Goal: Information Seeking & Learning: Learn about a topic

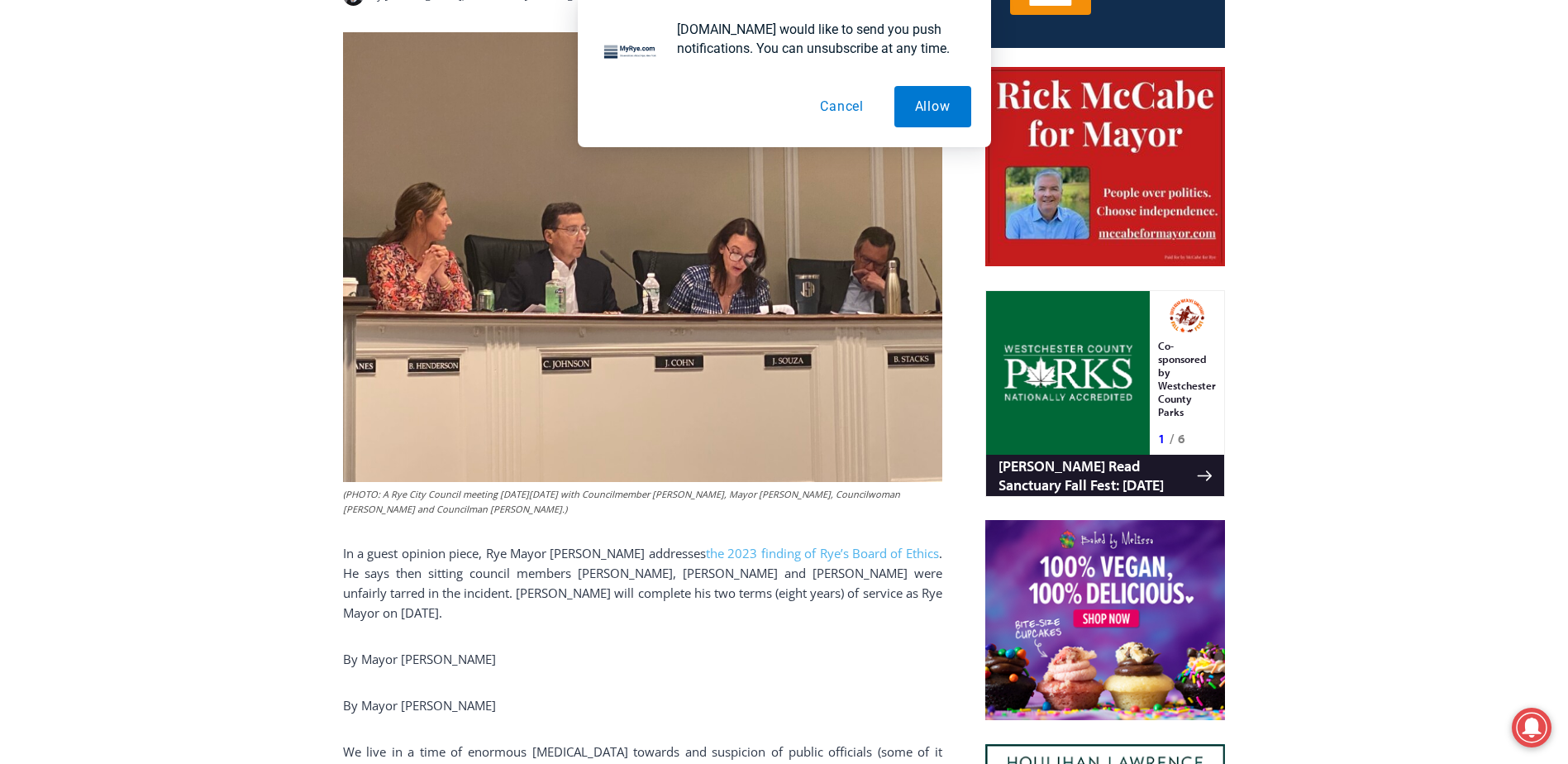
scroll to position [850, 0]
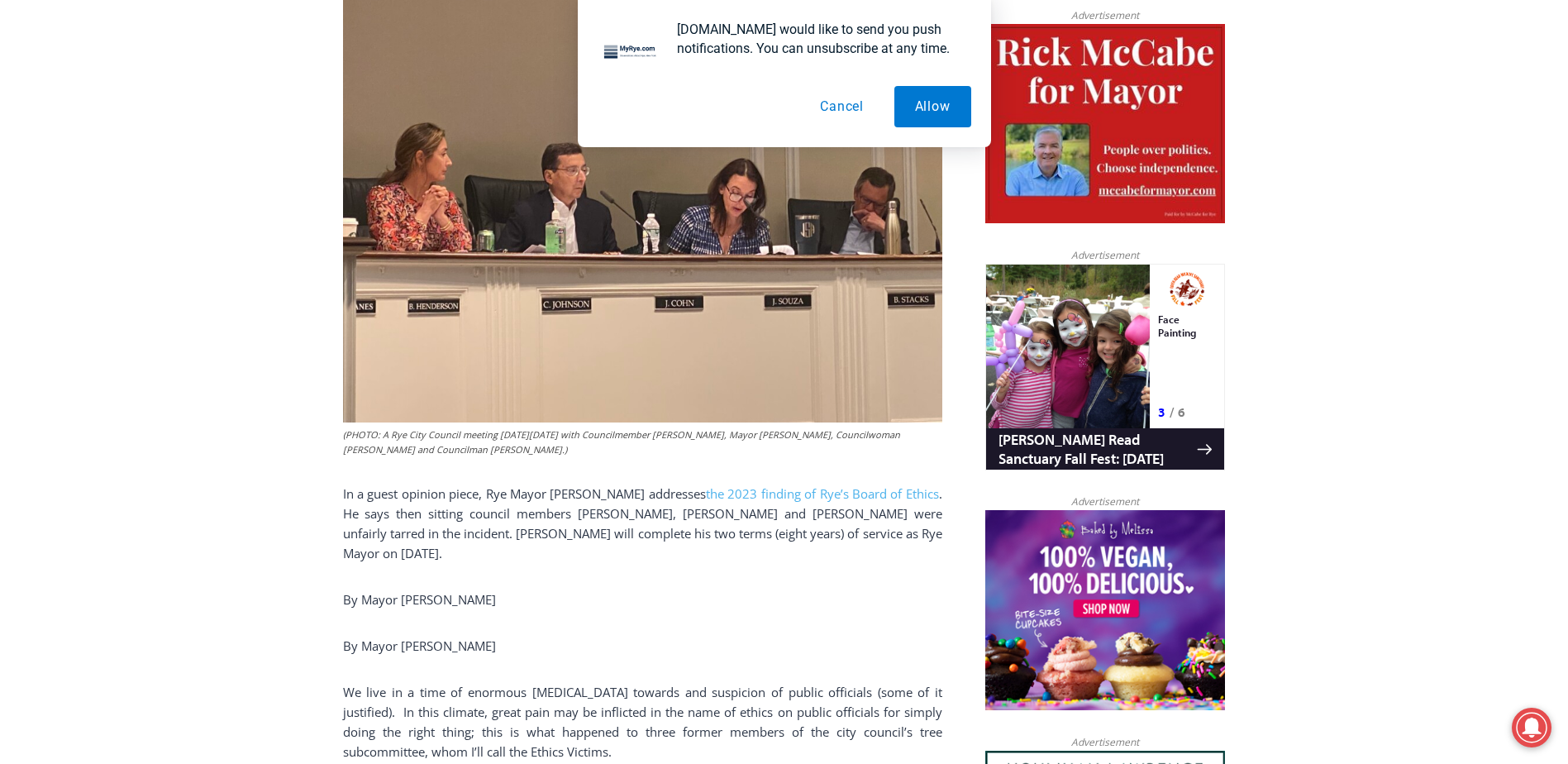
click at [839, 109] on button "Cancel" at bounding box center [841, 106] width 85 height 41
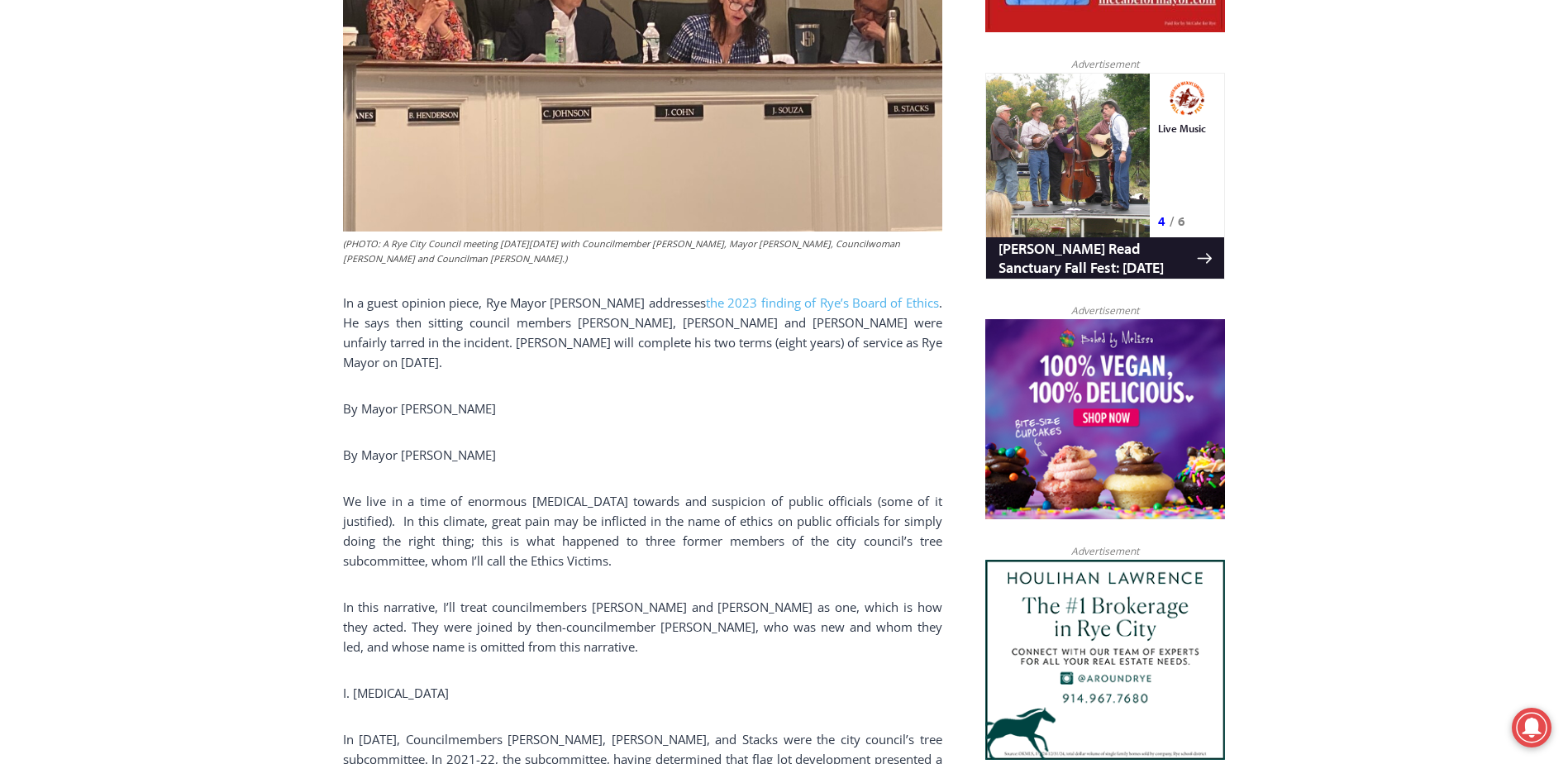
scroll to position [1070, 0]
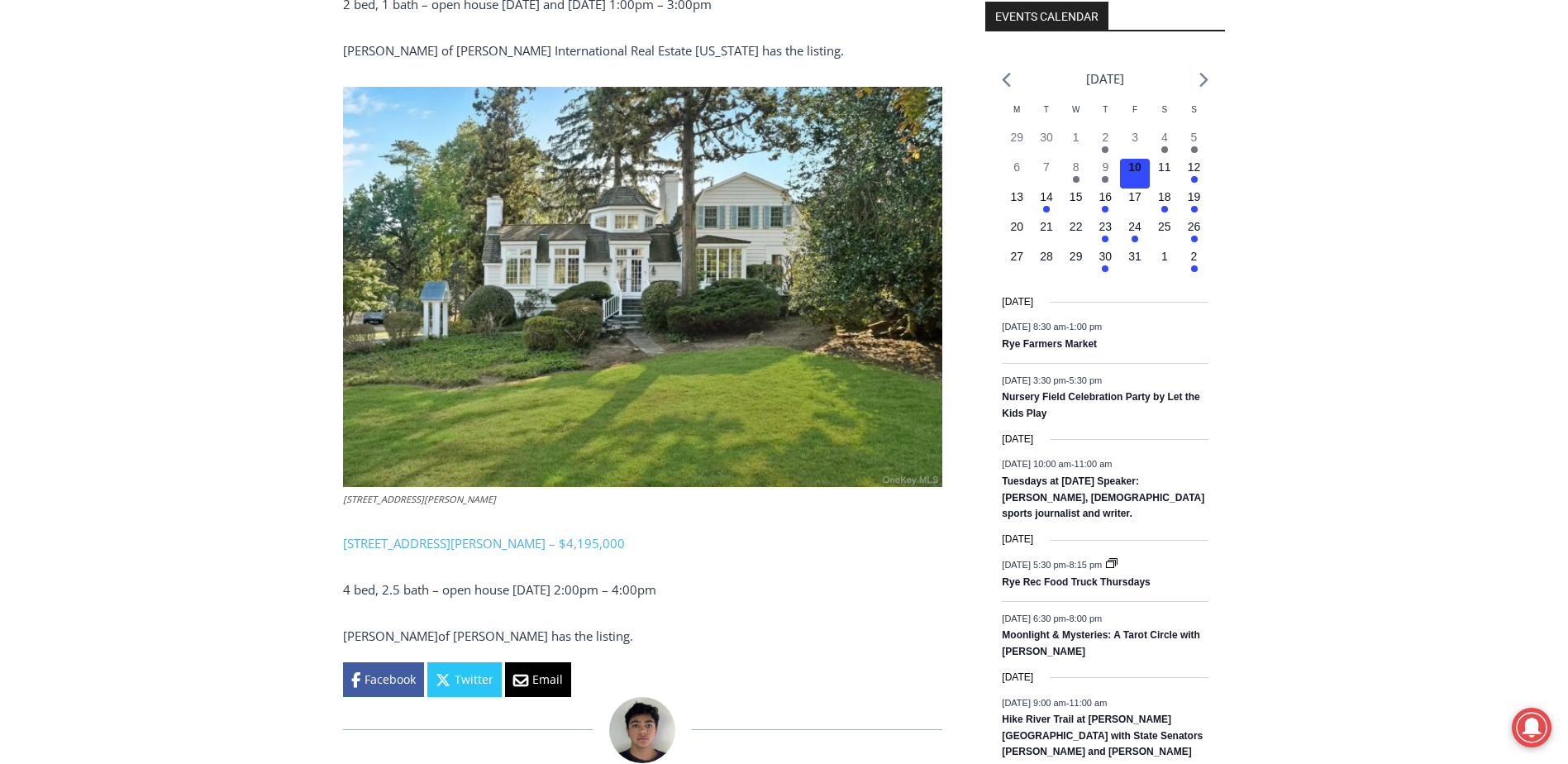
scroll to position [1951, 0]
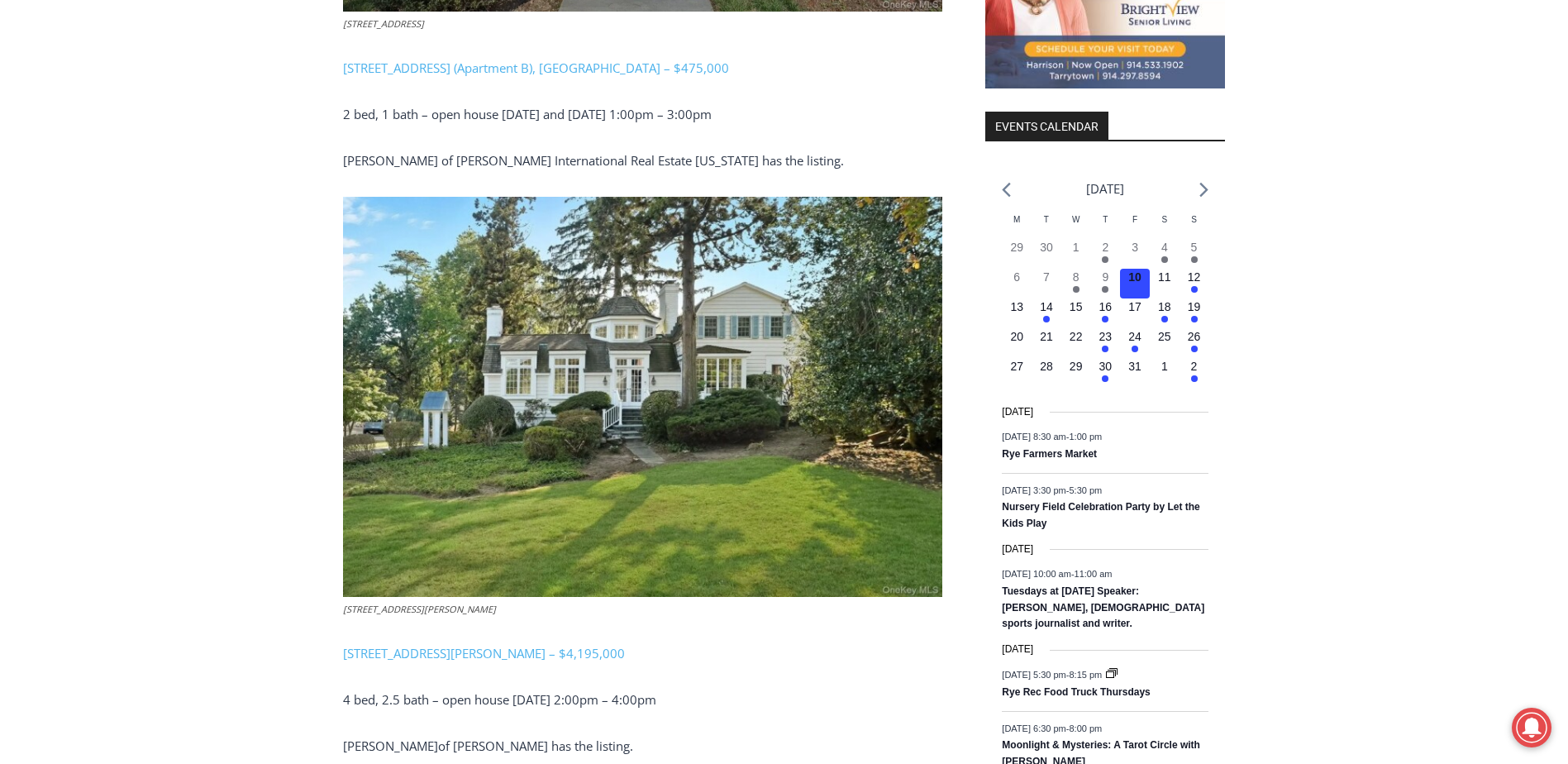
click at [680, 341] on img at bounding box center [642, 397] width 599 height 401
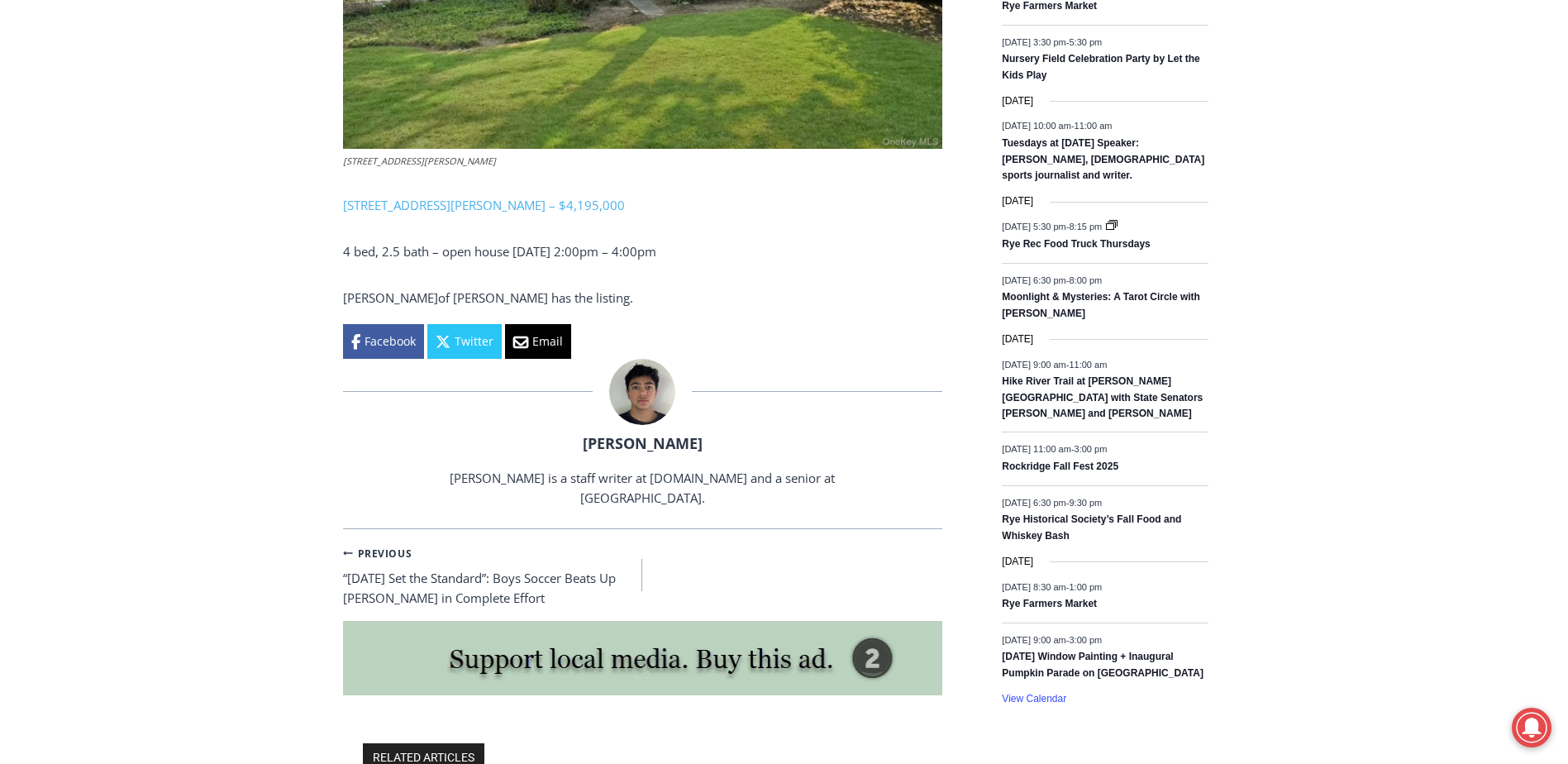
scroll to position [2392, 0]
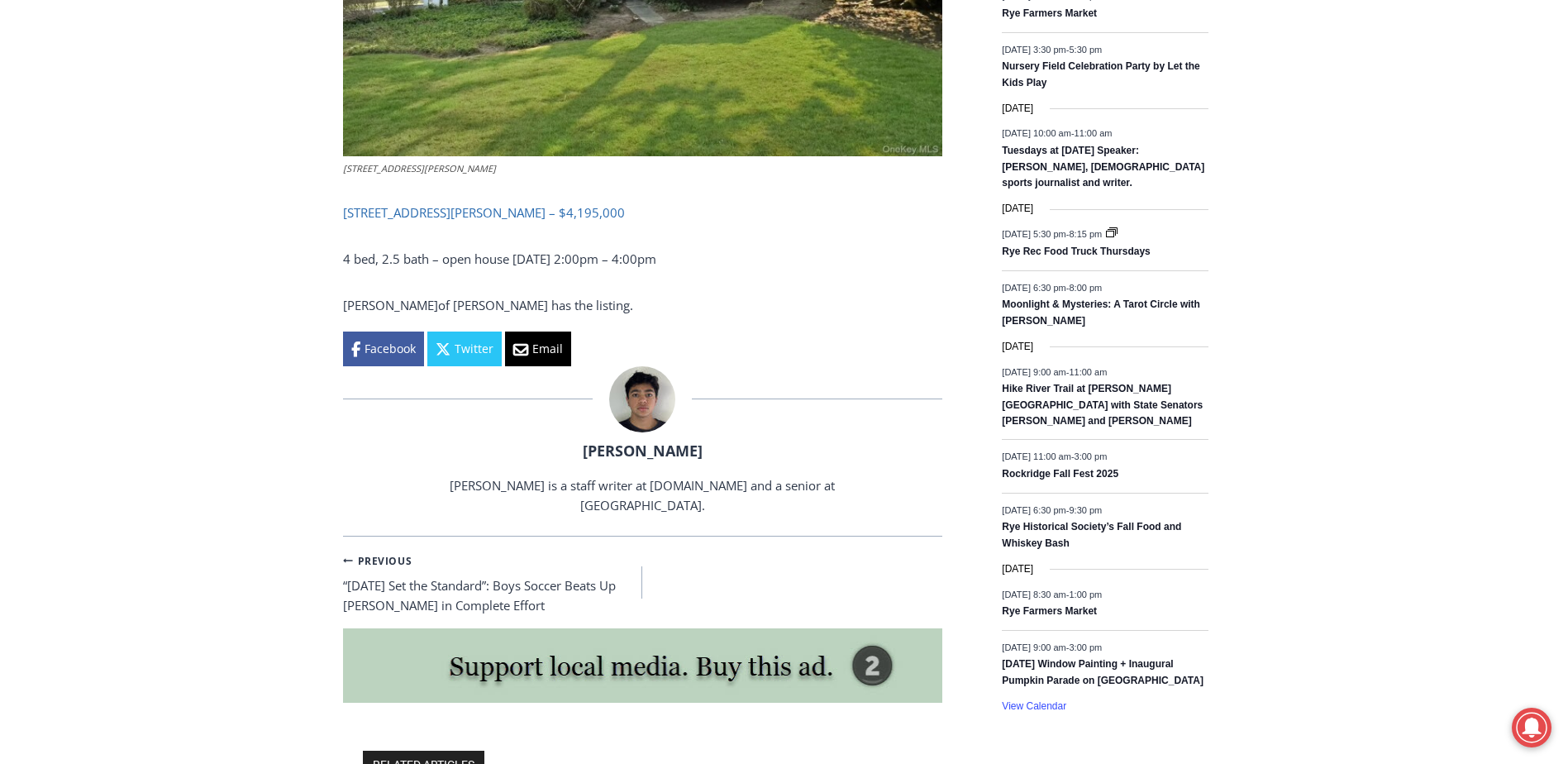
click at [437, 204] on link "162 Kirby Lane, Rye – $4,195,000" at bounding box center [484, 212] width 281 height 17
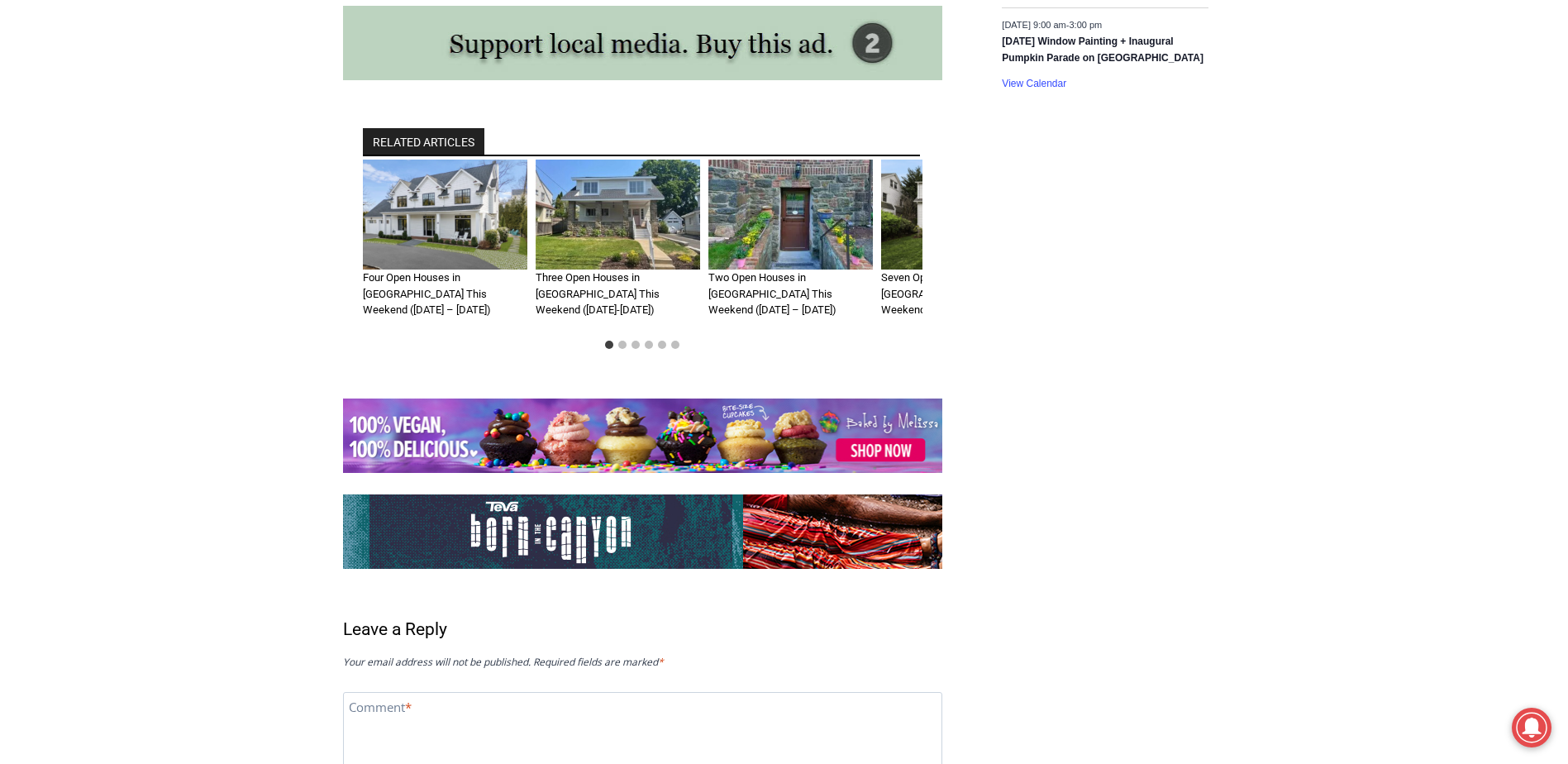
scroll to position [3053, 0]
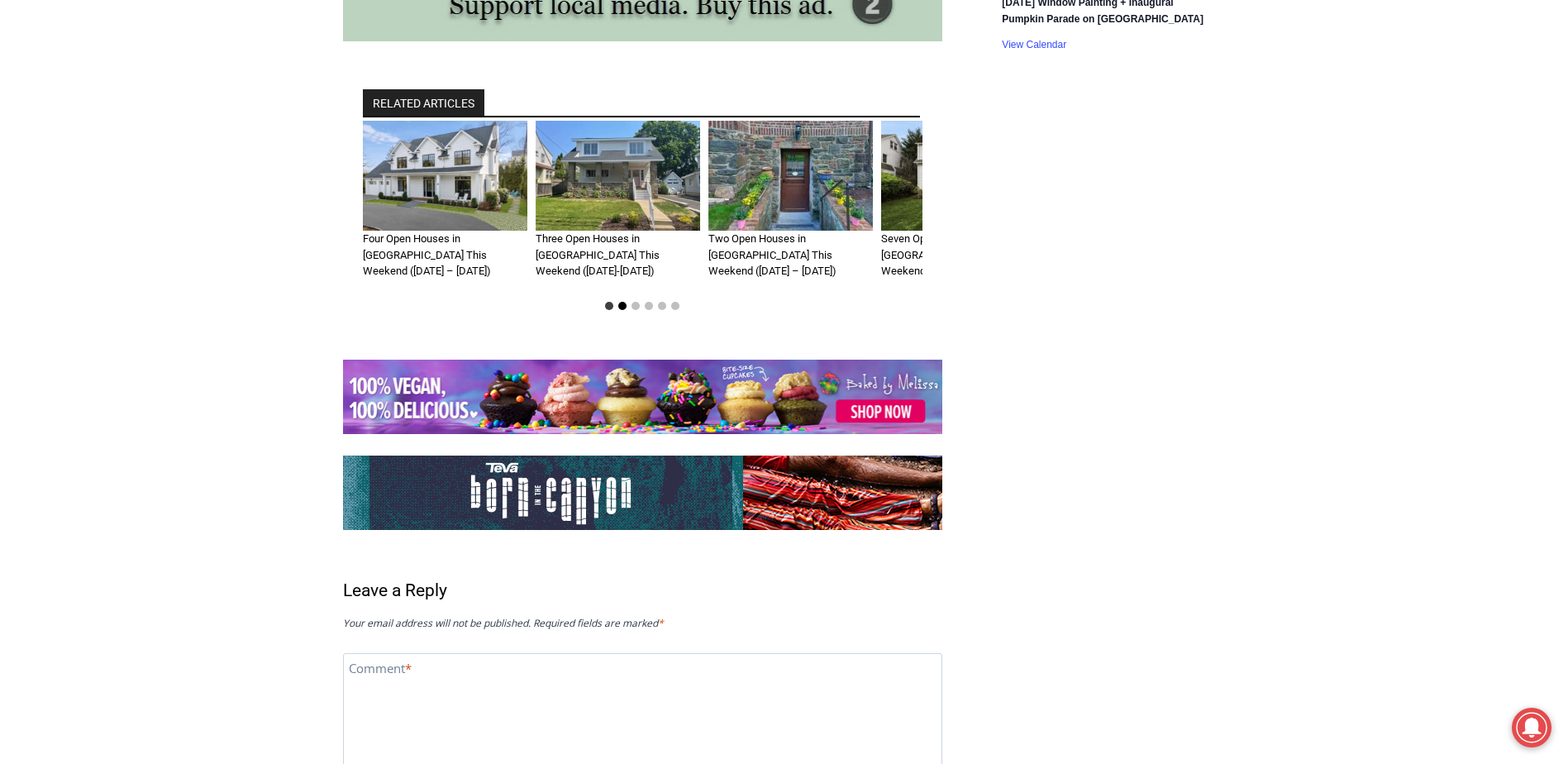
click at [619, 302] on button "Go to slide 2" at bounding box center [622, 306] width 8 height 8
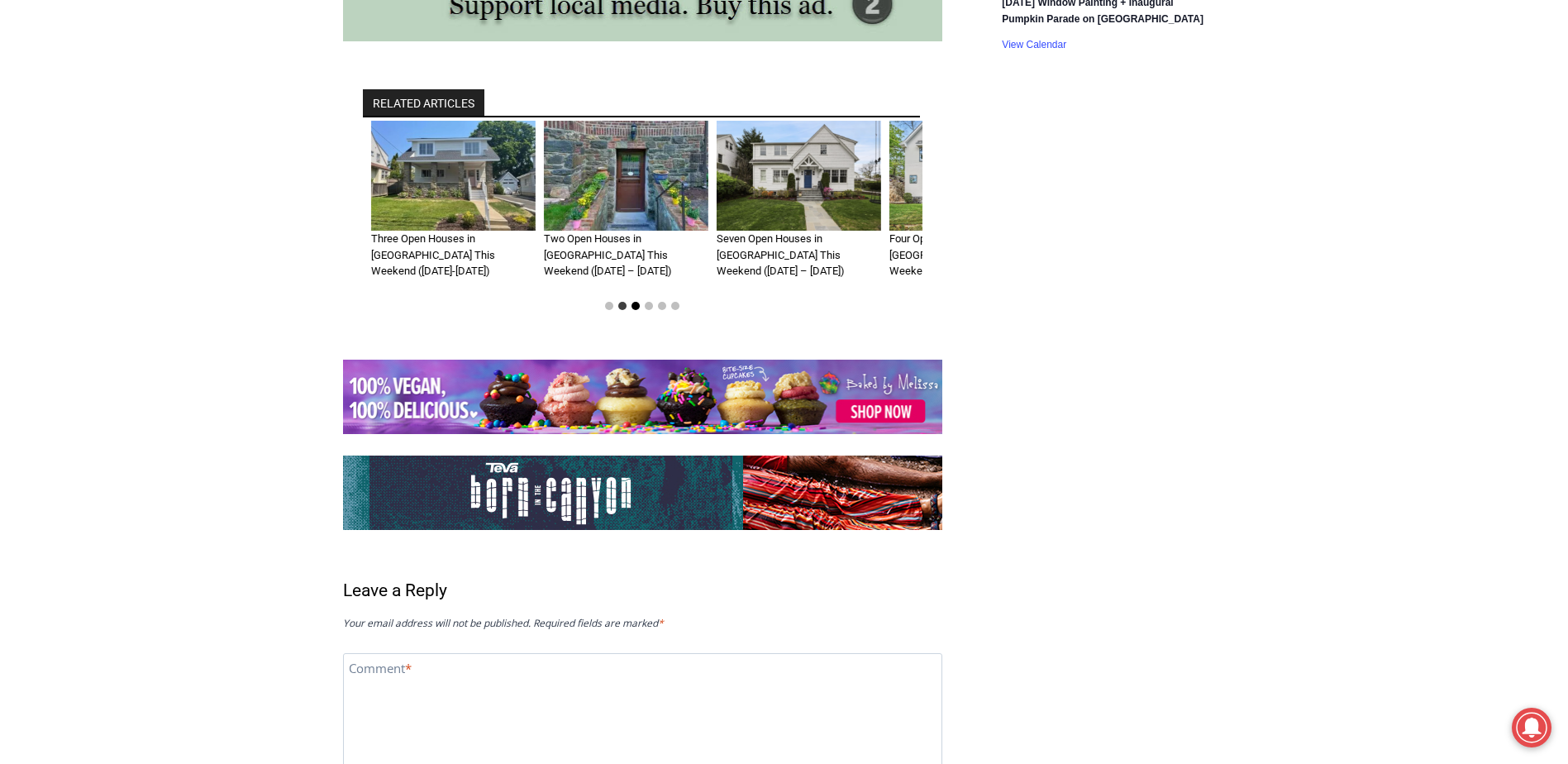
click at [634, 302] on button "Go to slide 3" at bounding box center [635, 306] width 8 height 8
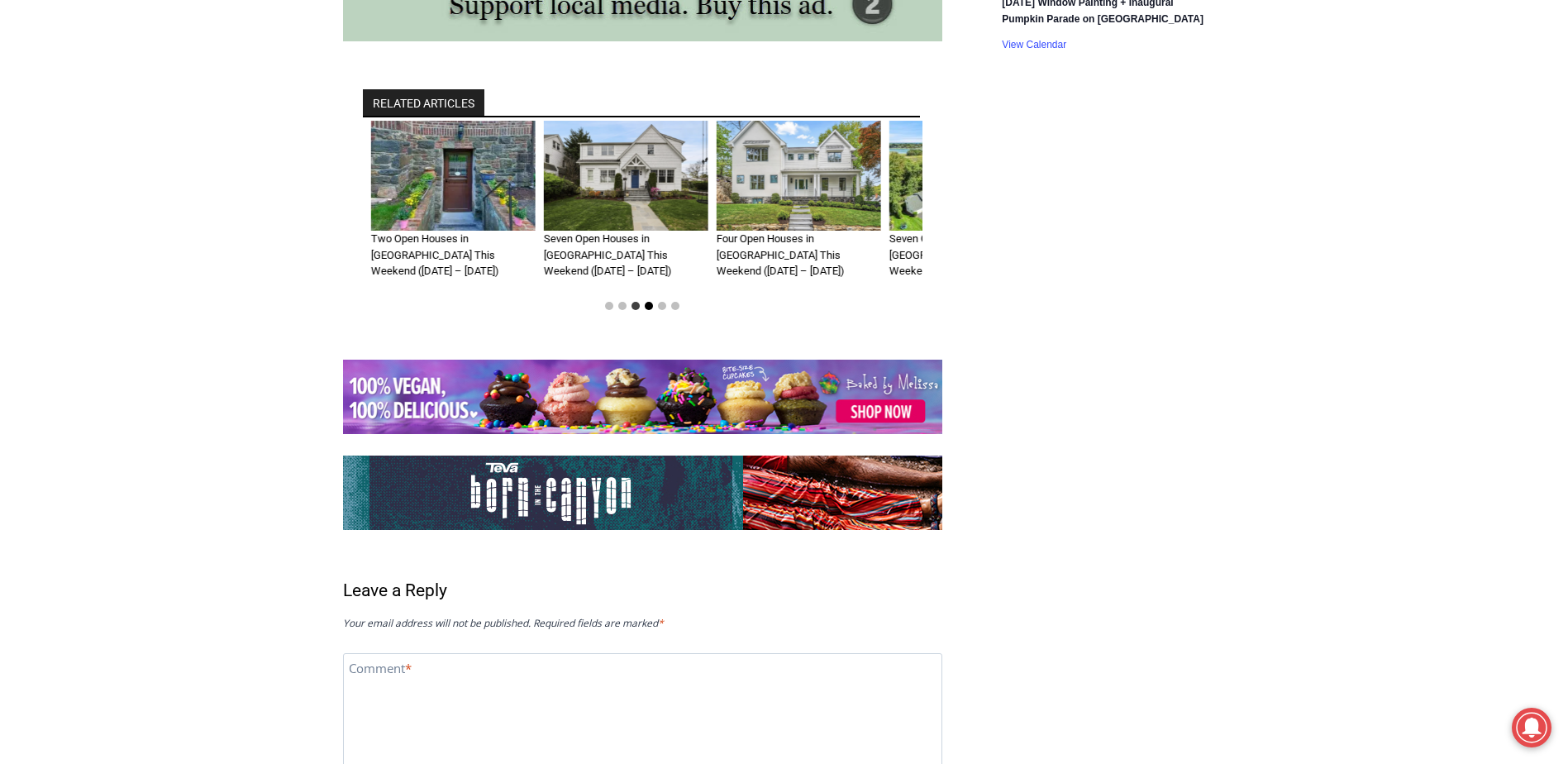
click at [648, 302] on button "Go to slide 4" at bounding box center [649, 306] width 8 height 8
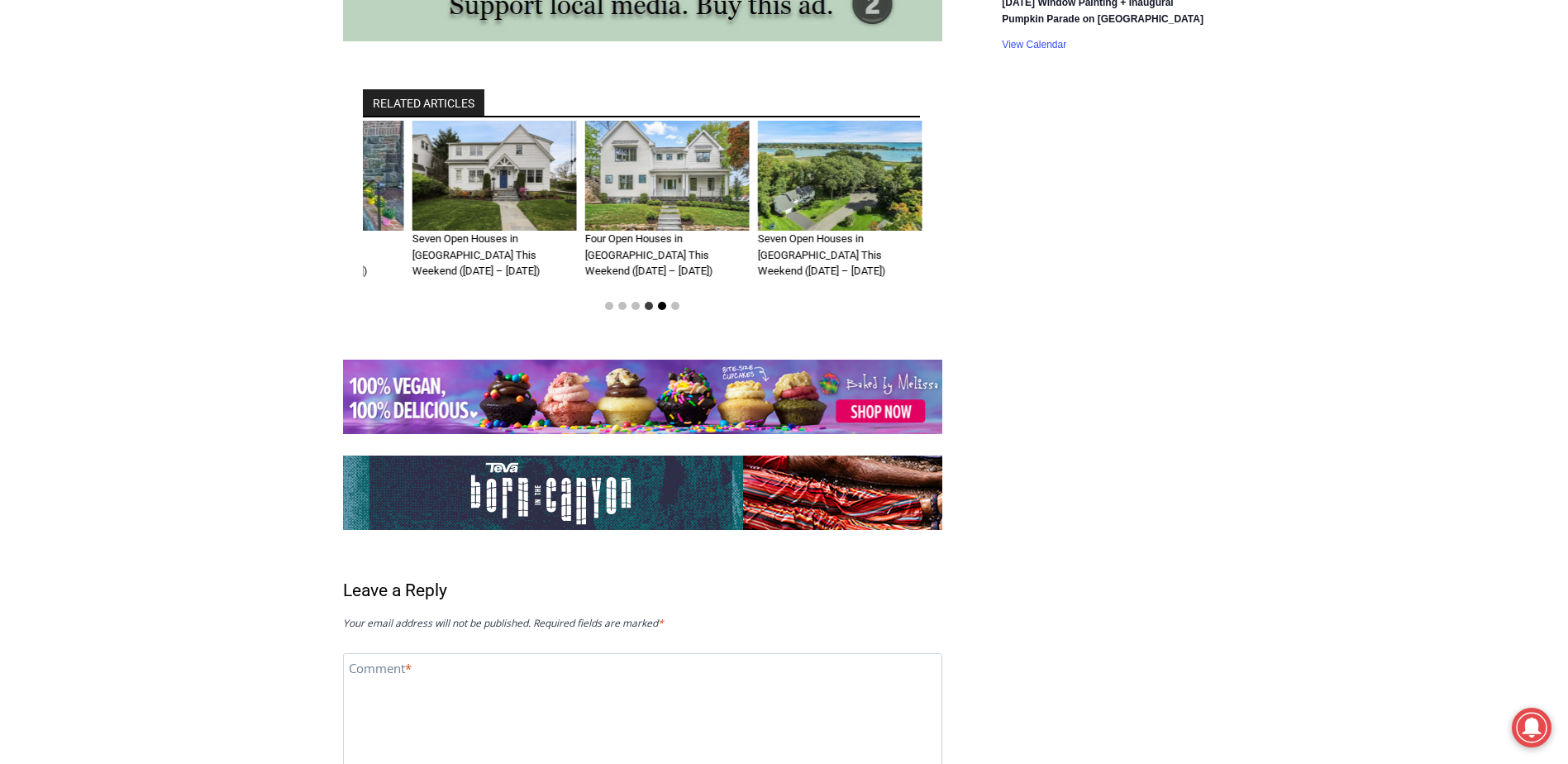
click at [662, 302] on button "Go to slide 5" at bounding box center [661, 306] width 8 height 8
click at [676, 302] on button "Go to slide 6" at bounding box center [675, 306] width 8 height 8
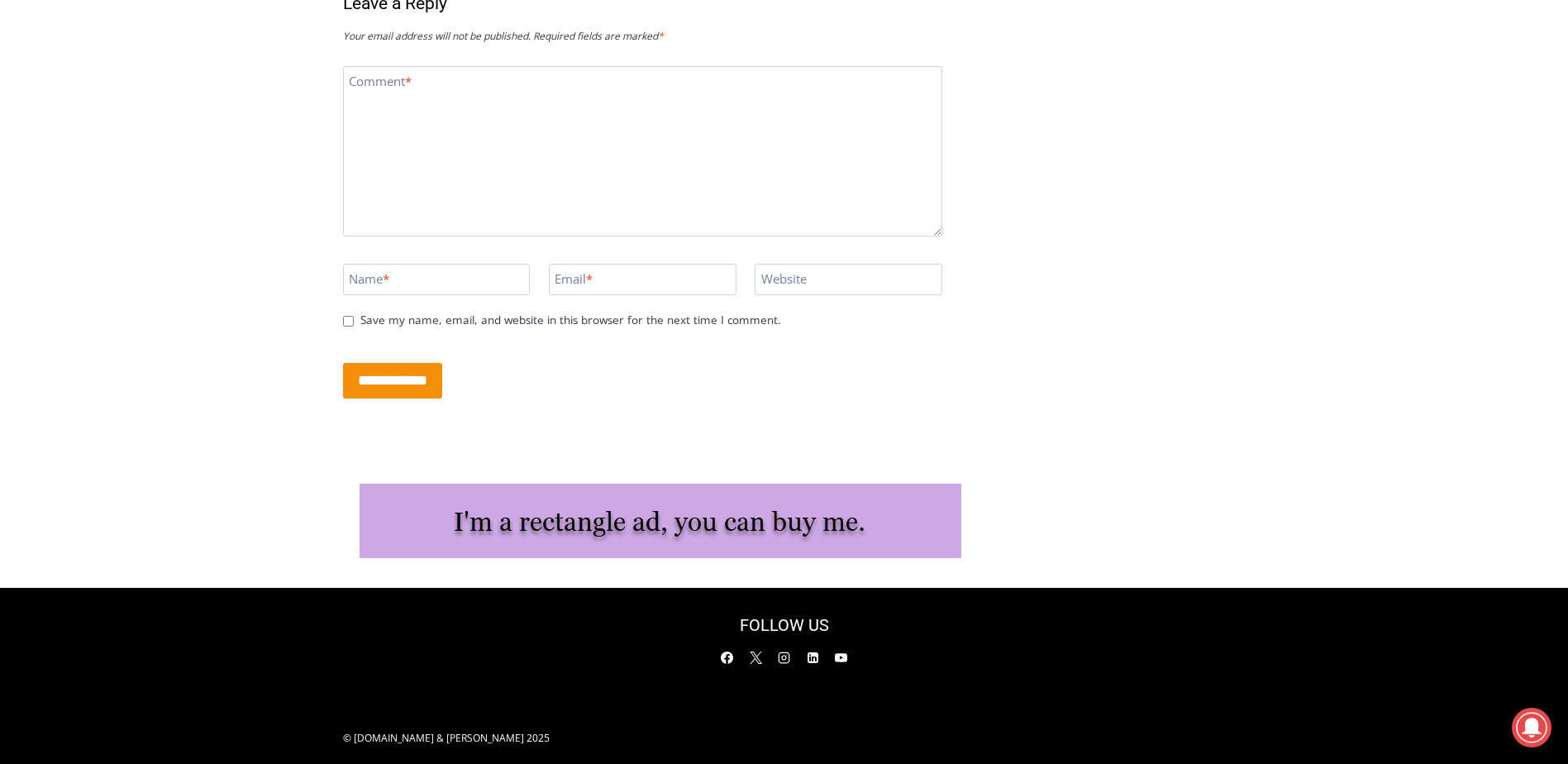
scroll to position [3660, 0]
